Goal: Task Accomplishment & Management: Complete application form

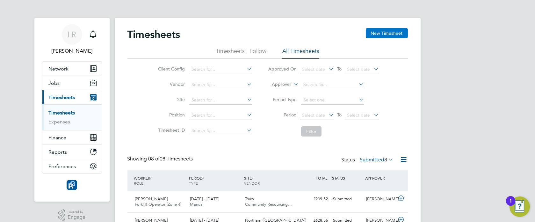
click at [378, 37] on button "New Timesheet" at bounding box center [387, 33] width 42 height 10
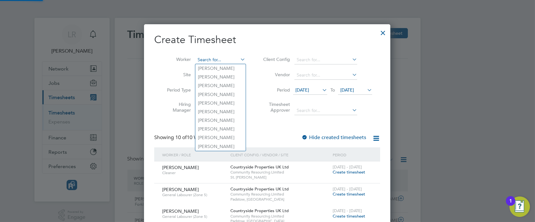
click at [203, 60] on input at bounding box center [220, 59] width 50 height 9
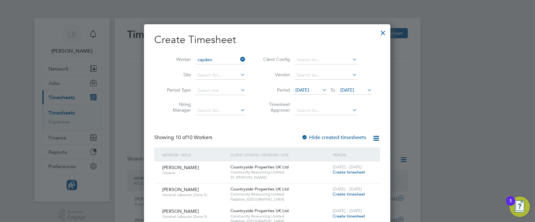
click at [211, 67] on b "Cayden" at bounding box center [206, 68] width 16 height 5
type input "Cayden [PERSON_NAME]"
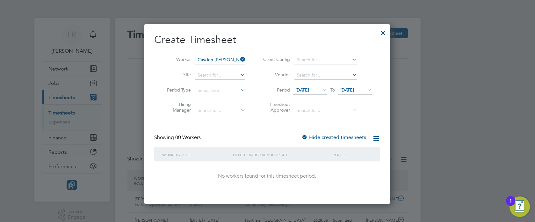
click at [326, 138] on label "Hide created timesheets" at bounding box center [333, 137] width 65 height 6
click at [324, 136] on label "Hide created timesheets" at bounding box center [333, 137] width 65 height 6
click at [381, 33] on div at bounding box center [382, 30] width 11 height 11
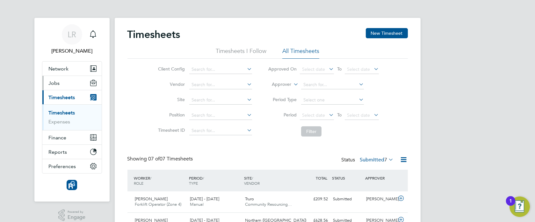
click at [56, 82] on span "Jobs" at bounding box center [54, 83] width 11 height 6
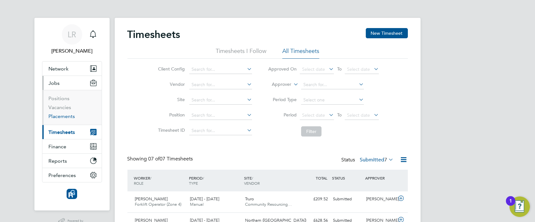
click at [61, 117] on link "Placements" at bounding box center [62, 116] width 26 height 6
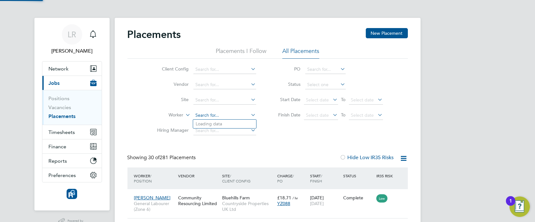
click at [204, 114] on input at bounding box center [224, 115] width 63 height 9
type input "cayden"
click at [64, 130] on span "Timesheets" at bounding box center [62, 132] width 26 height 6
